Goal: Information Seeking & Learning: Learn about a topic

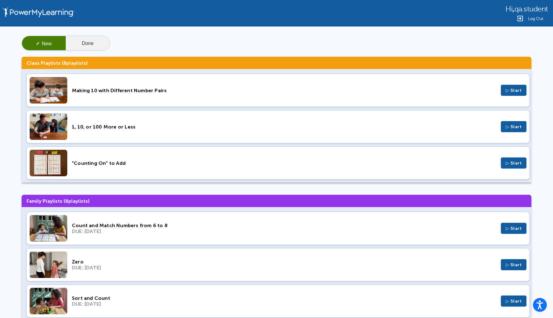
click at [92, 47] on button "Done" at bounding box center [88, 43] width 44 height 15
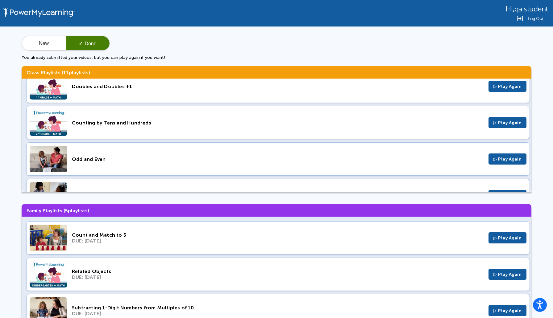
scroll to position [17, 0]
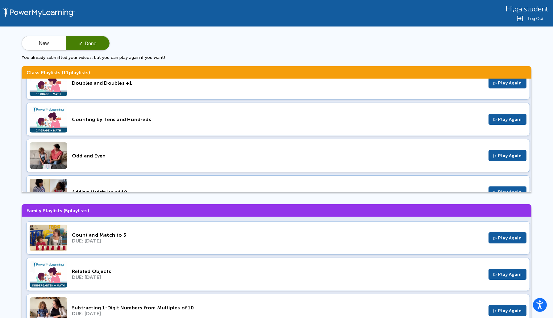
click at [81, 156] on div "Odd and Even" at bounding box center [278, 156] width 412 height 6
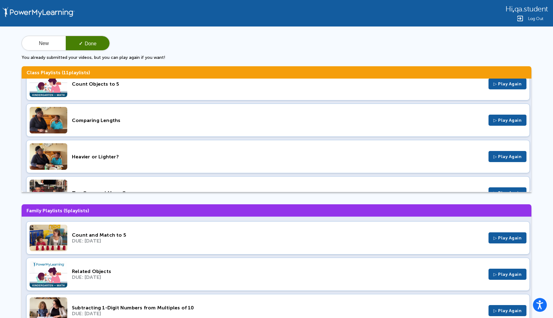
scroll to position [293, 0]
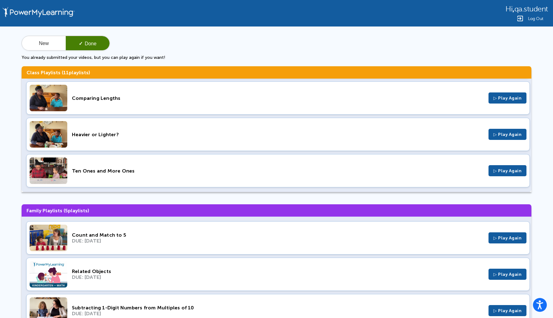
click at [60, 133] on img at bounding box center [49, 134] width 38 height 27
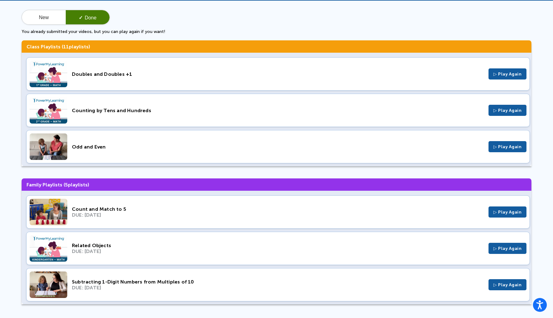
scroll to position [1, 0]
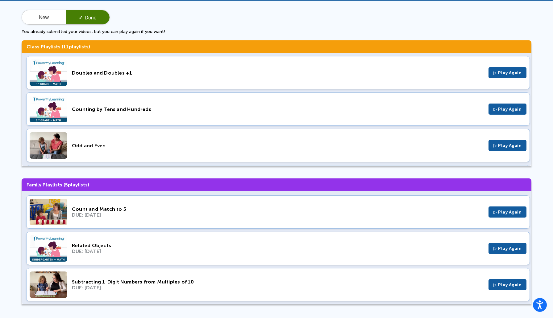
click at [79, 110] on div "Counting by Tens and Hundreds" at bounding box center [278, 109] width 412 height 6
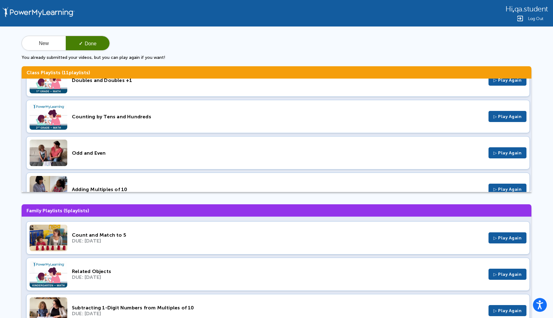
scroll to position [21, 0]
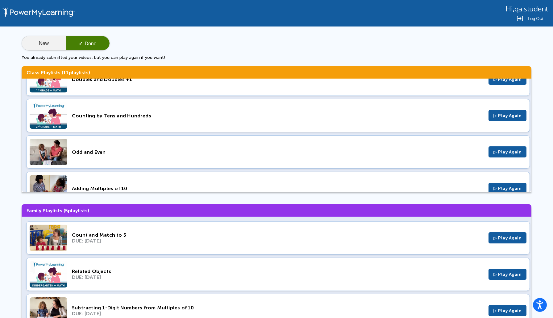
click at [55, 44] on button "New" at bounding box center [44, 43] width 44 height 15
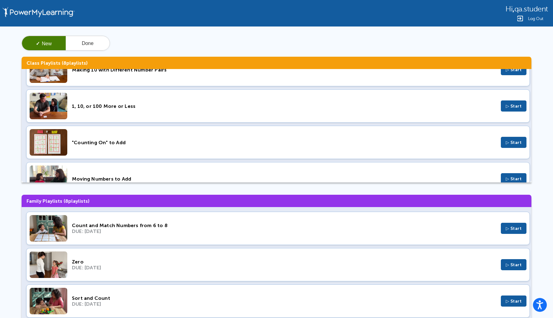
scroll to position [0, 0]
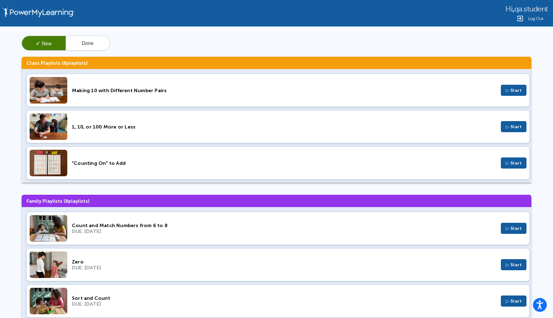
click at [521, 127] on button "▷ Start" at bounding box center [514, 126] width 26 height 11
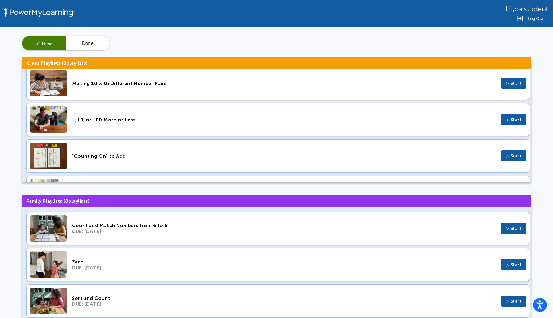
scroll to position [6, 0]
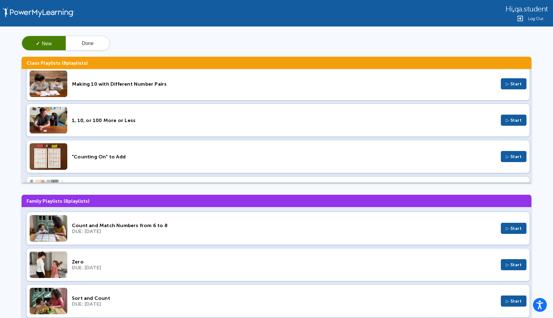
click at [520, 156] on span "▷ Start" at bounding box center [514, 156] width 16 height 5
